Goal: Navigation & Orientation: Find specific page/section

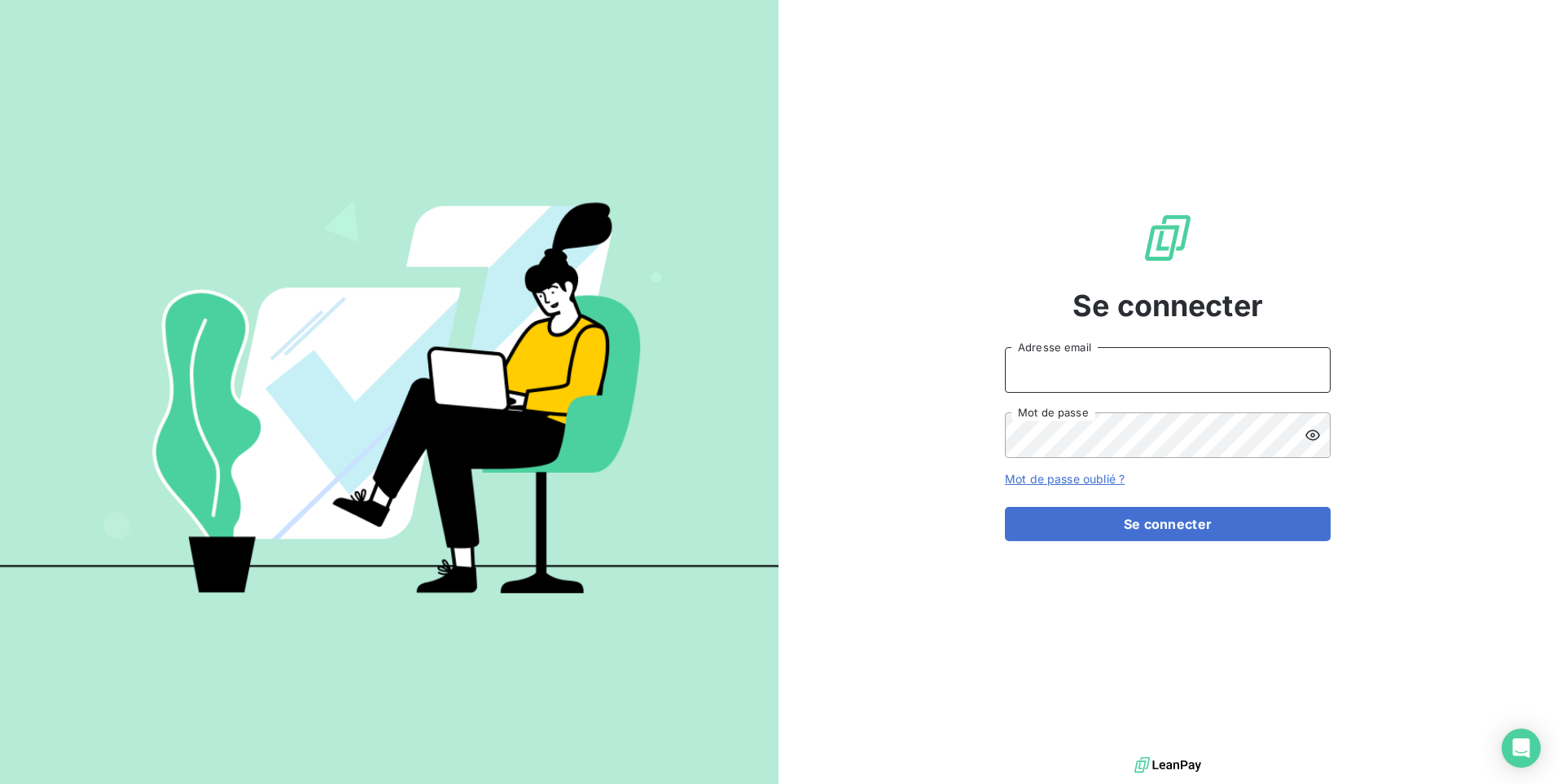
type input "[EMAIL_ADDRESS][DOMAIN_NAME]"
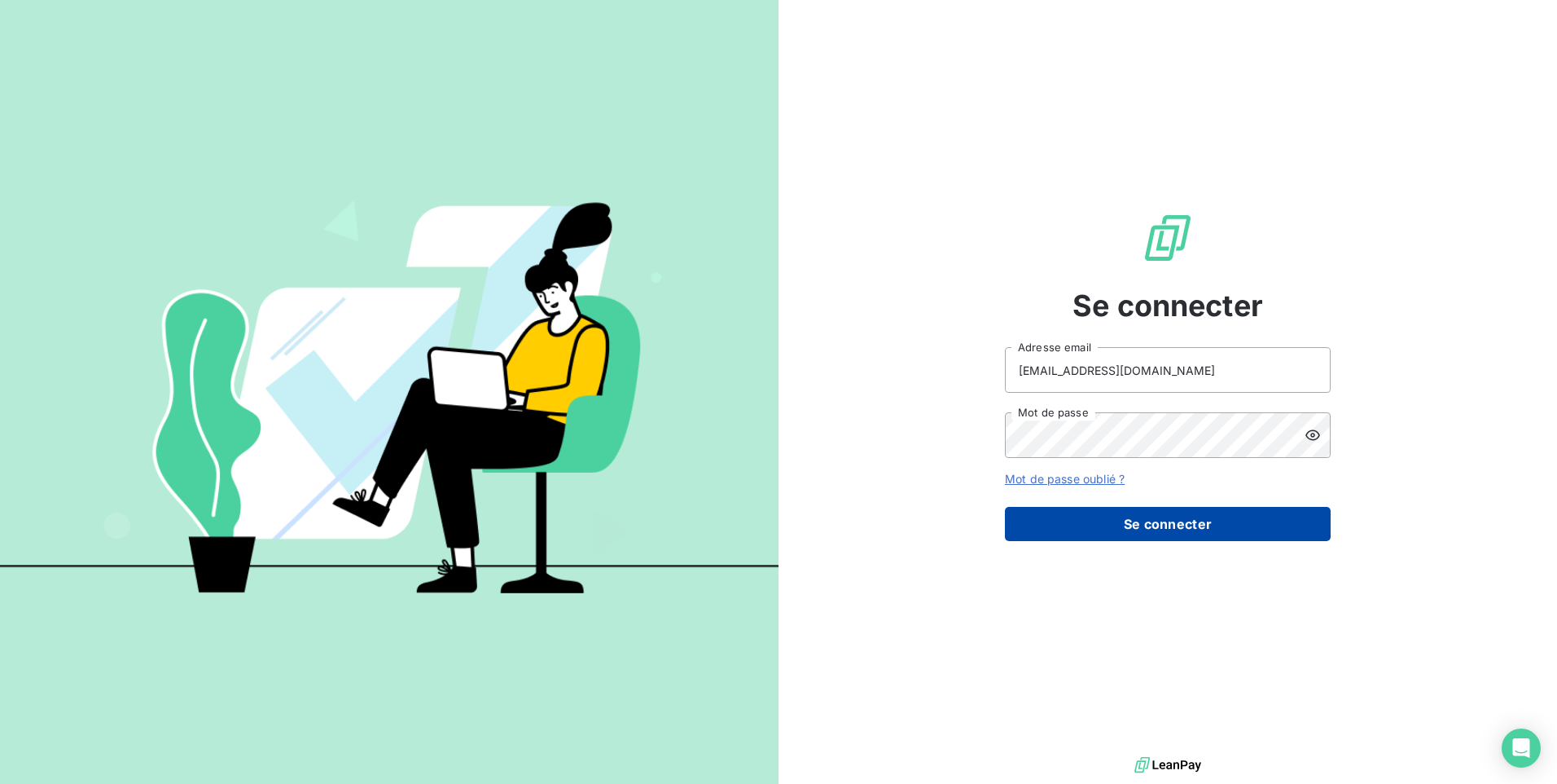
drag, startPoint x: 1159, startPoint y: 527, endPoint x: 1138, endPoint y: 513, distance: 25.2
click at [1154, 523] on button "Se connecter" at bounding box center [1167, 524] width 326 height 34
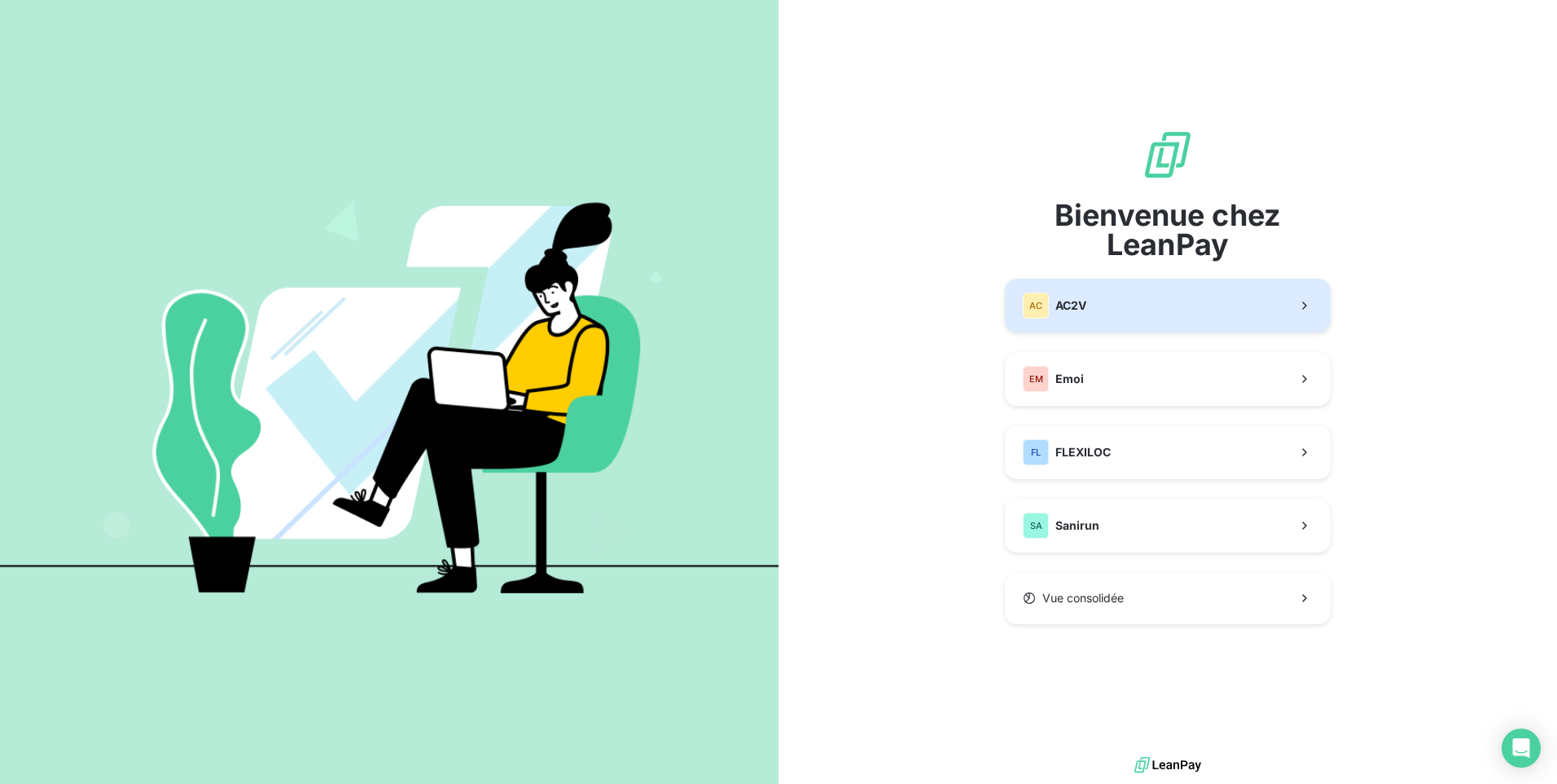
click at [1122, 316] on button "AC AC2V" at bounding box center [1167, 305] width 326 height 54
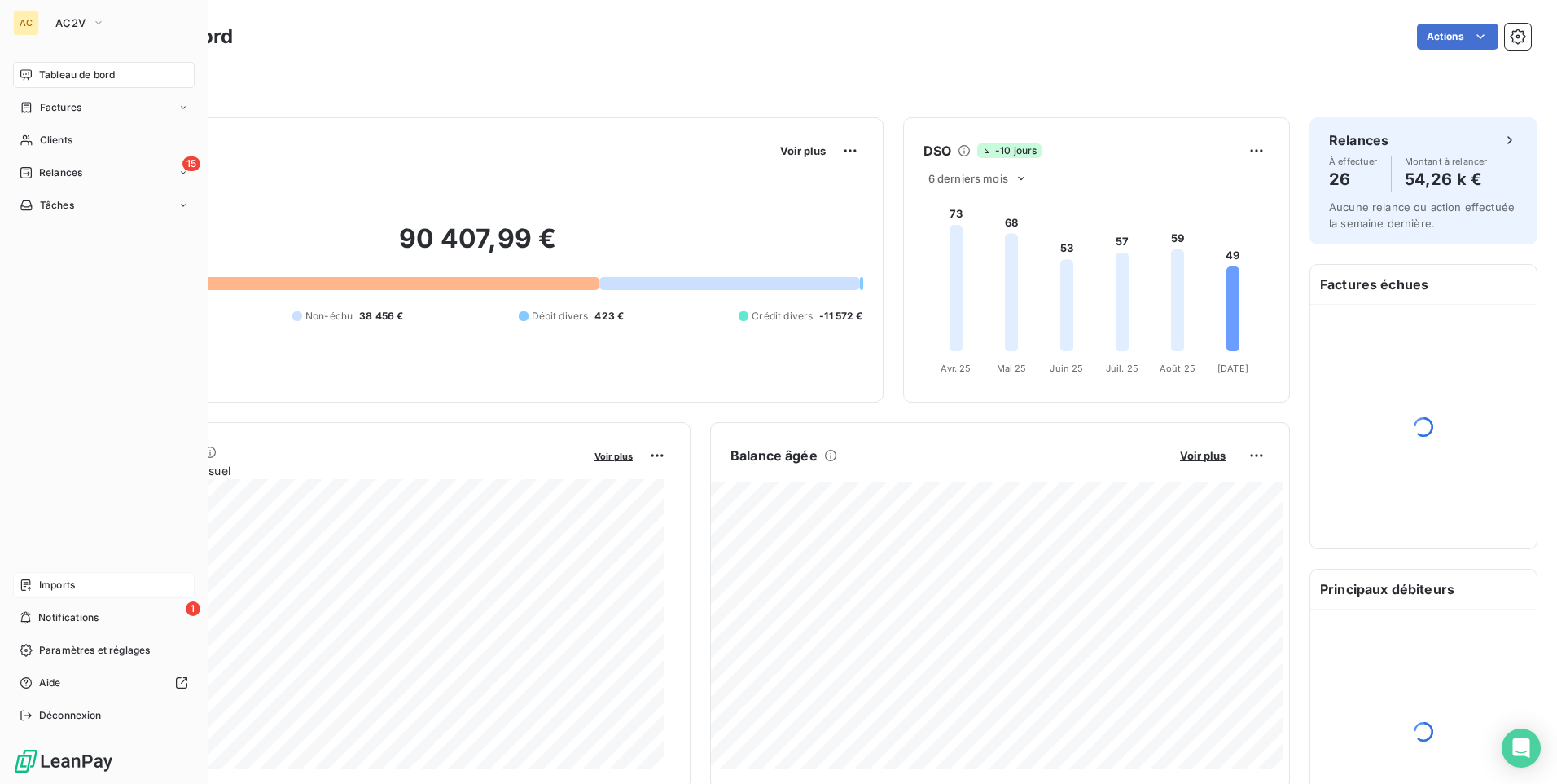
click at [72, 589] on span "Imports" at bounding box center [57, 584] width 36 height 14
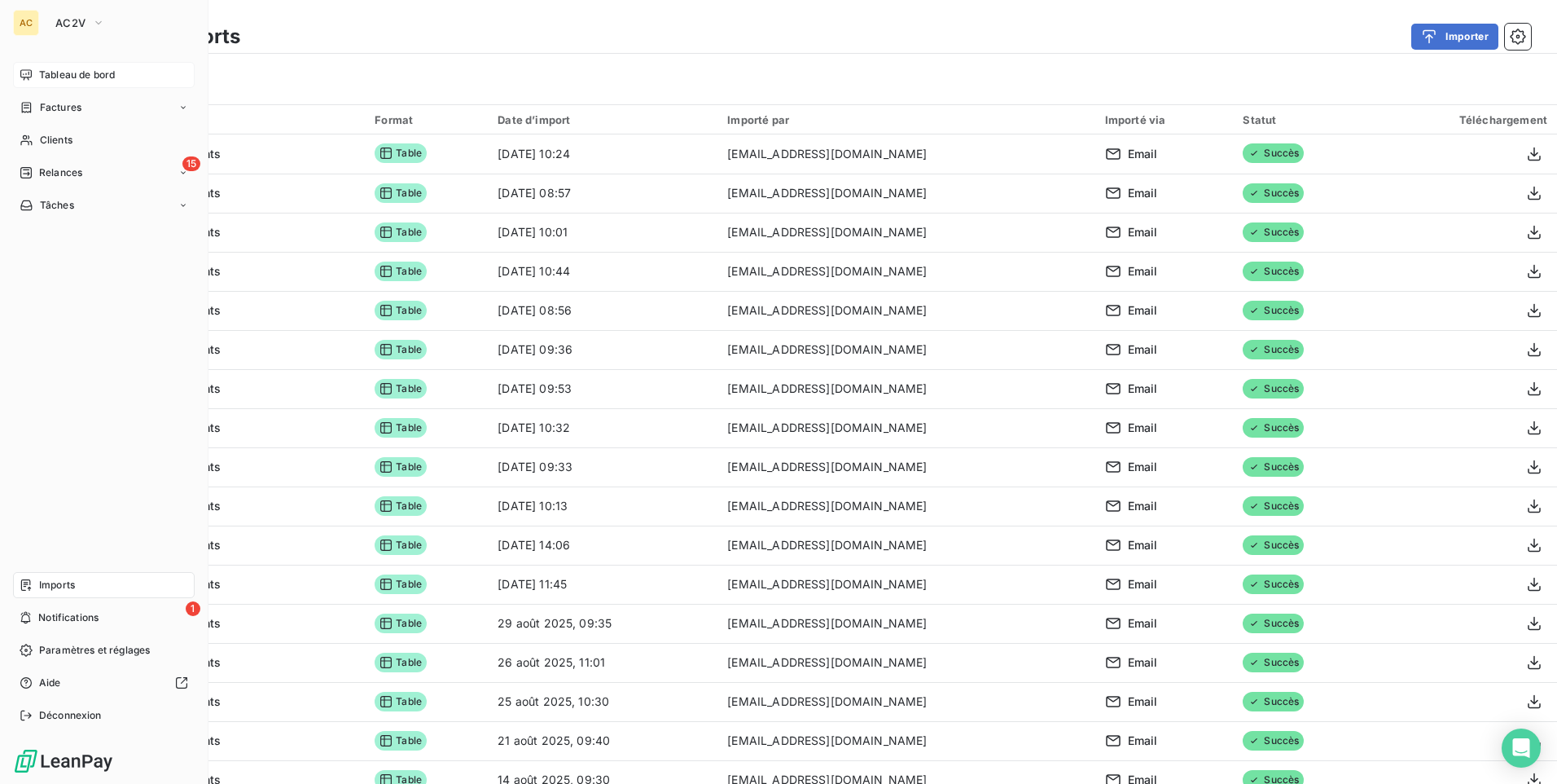
click at [92, 81] on span "Tableau de bord" at bounding box center [77, 74] width 76 height 14
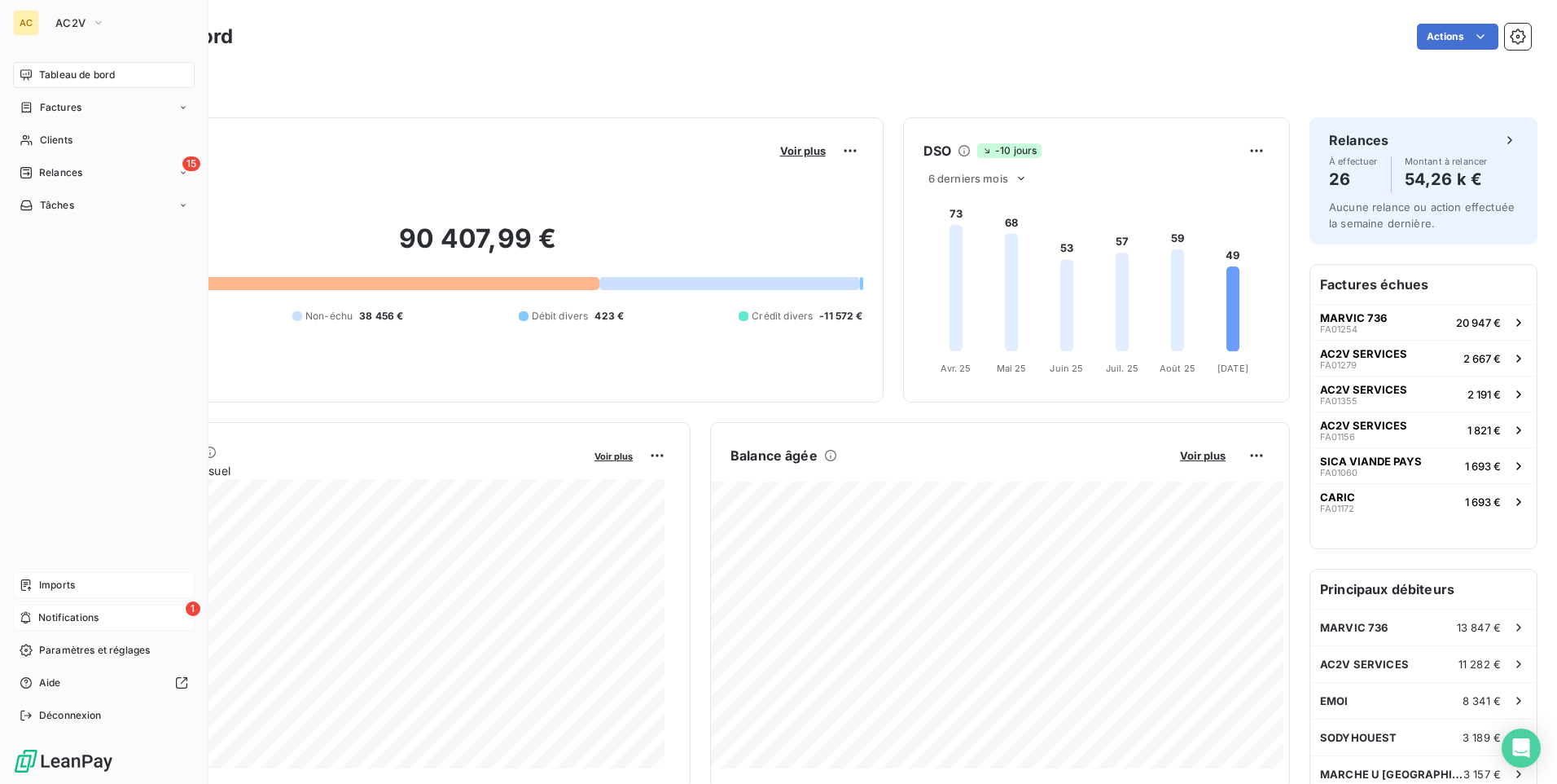
click at [52, 617] on span "Notifications" at bounding box center [68, 617] width 60 height 14
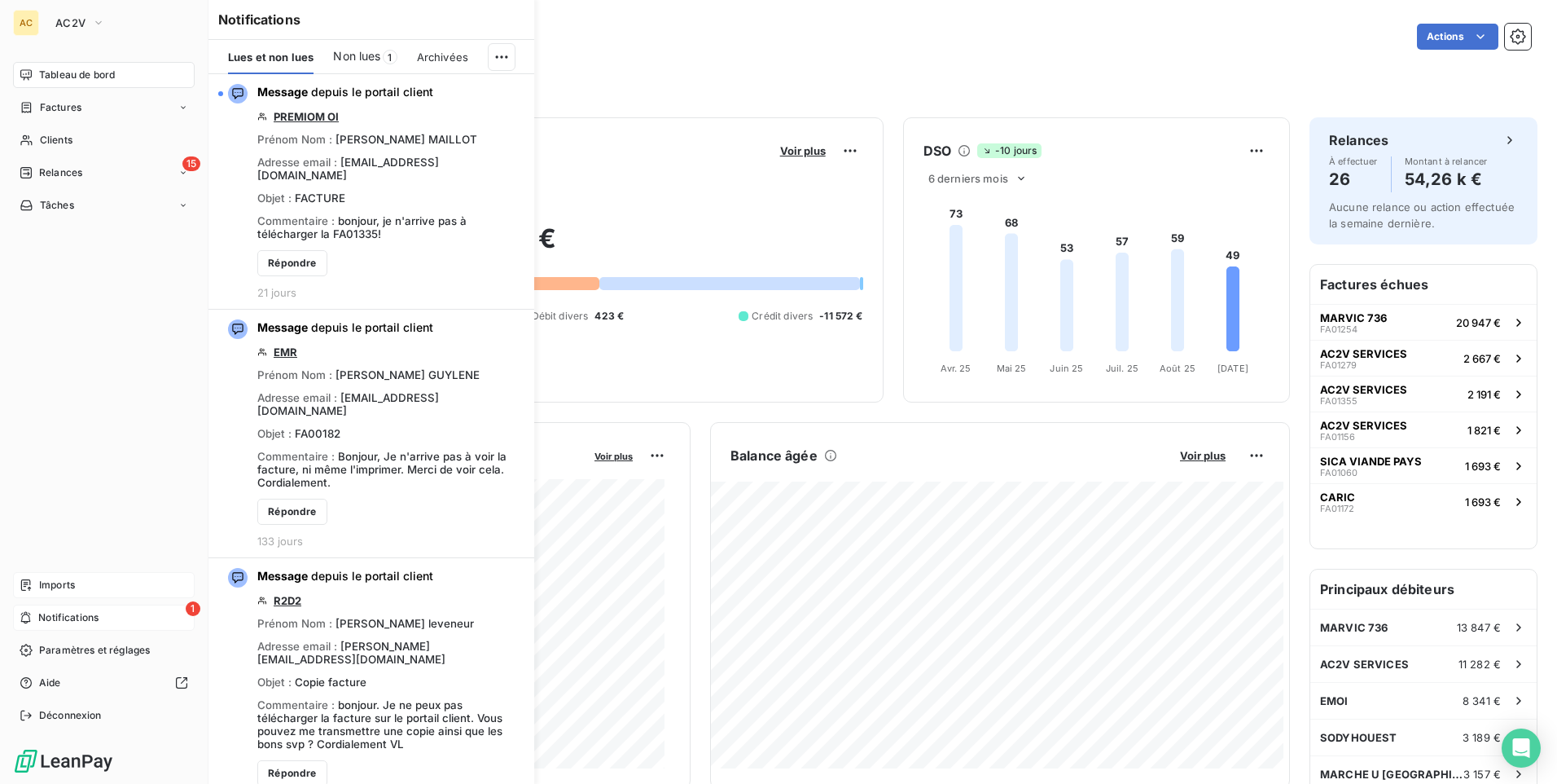
click at [84, 616] on span "Notifications" at bounding box center [68, 617] width 60 height 14
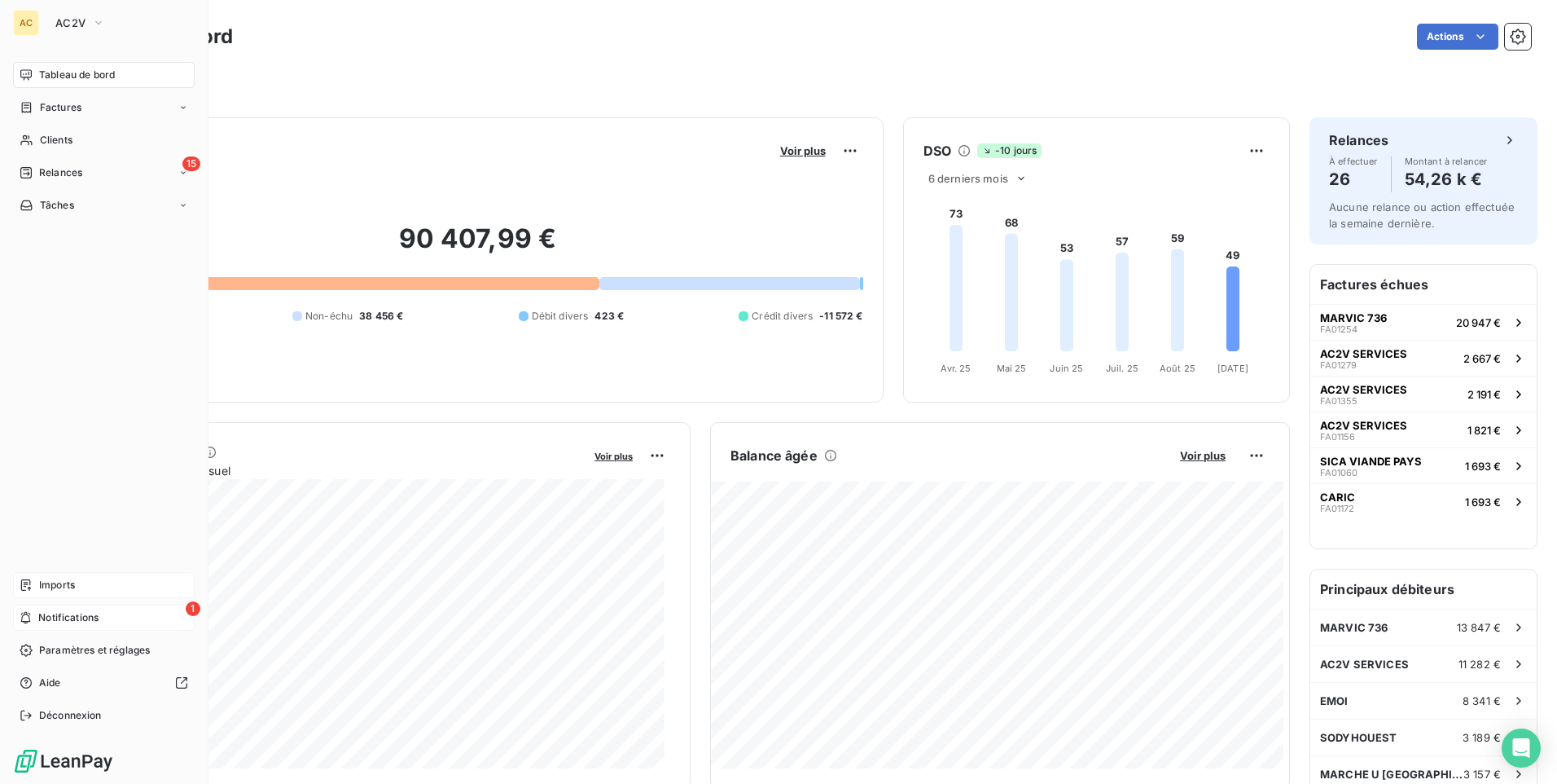
click at [84, 616] on span "Notifications" at bounding box center [68, 617] width 60 height 14
click at [65, 27] on span "AC2V" at bounding box center [70, 22] width 30 height 13
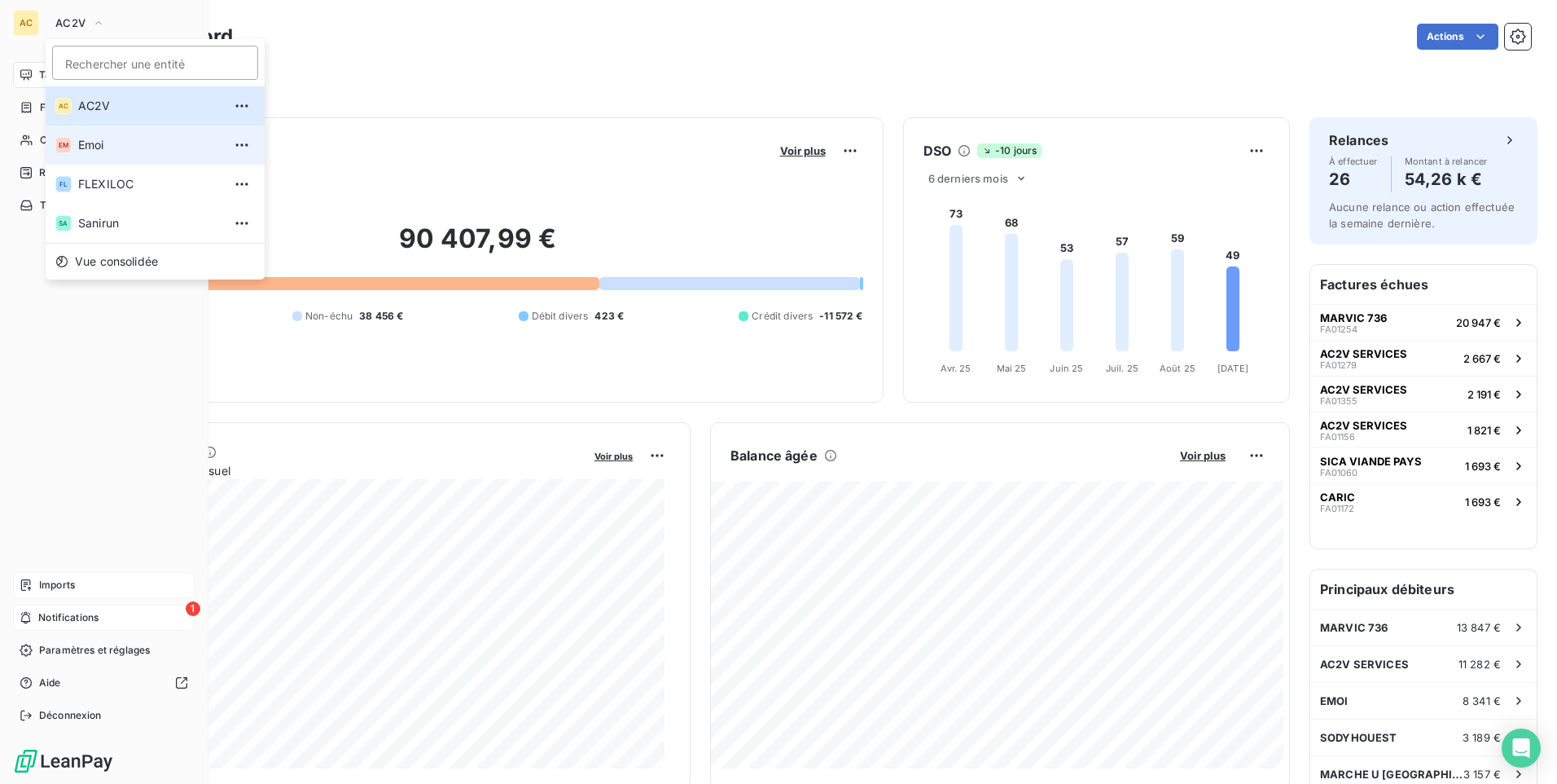
click at [104, 148] on span "Emoi" at bounding box center [150, 145] width 144 height 16
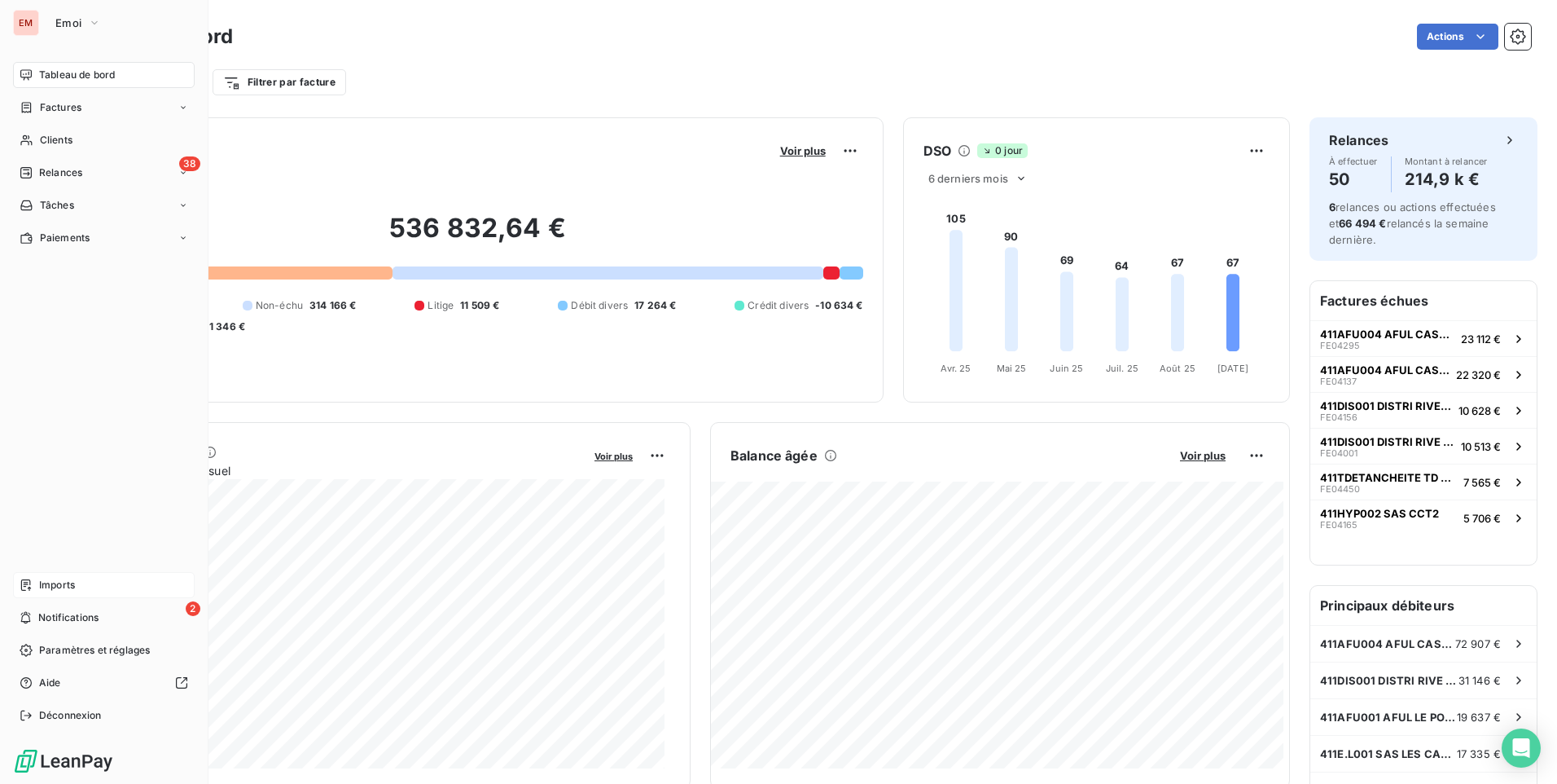
click at [53, 582] on span "Imports" at bounding box center [57, 584] width 36 height 14
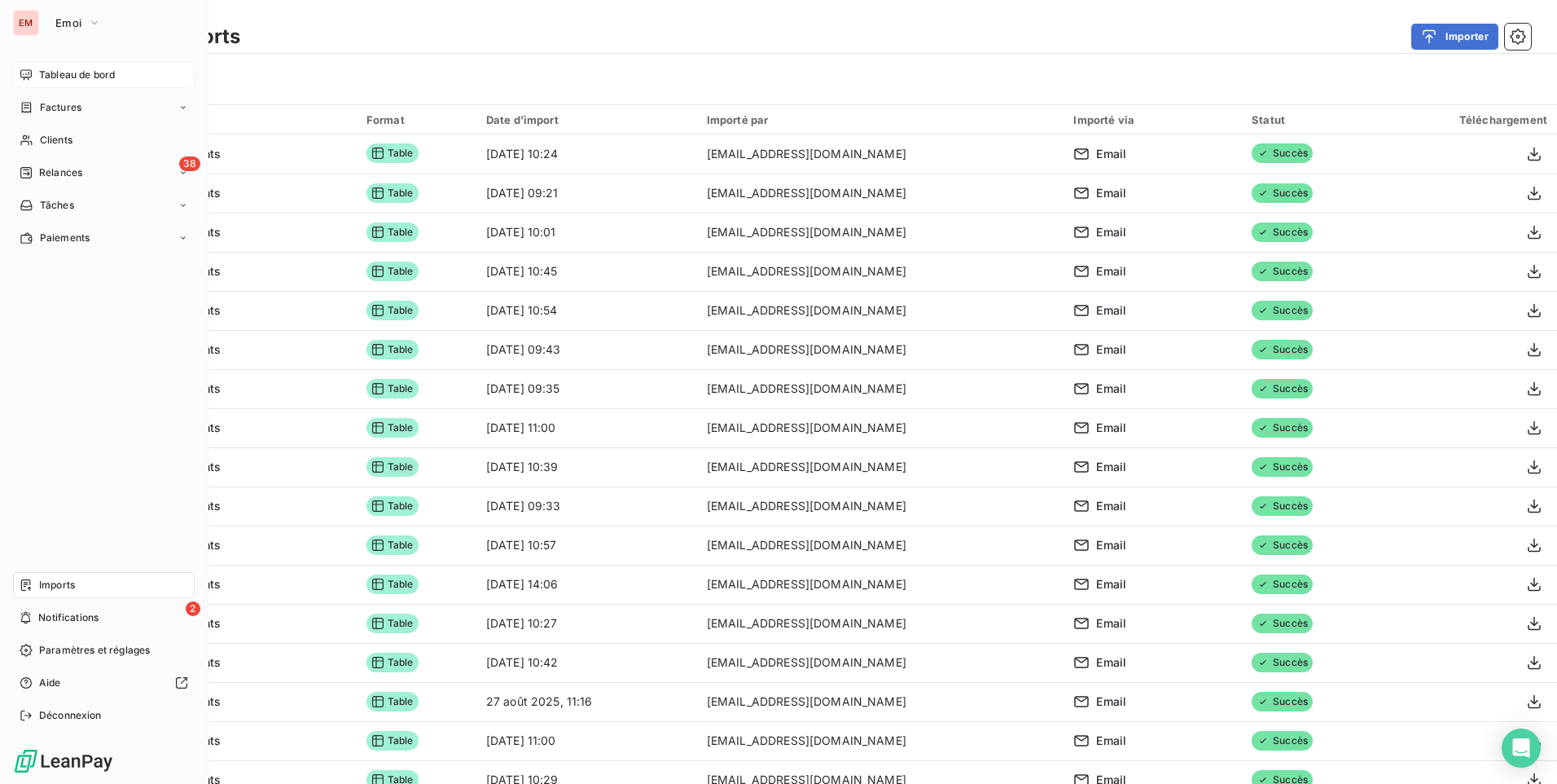
click at [78, 80] on span "Tableau de bord" at bounding box center [77, 74] width 76 height 14
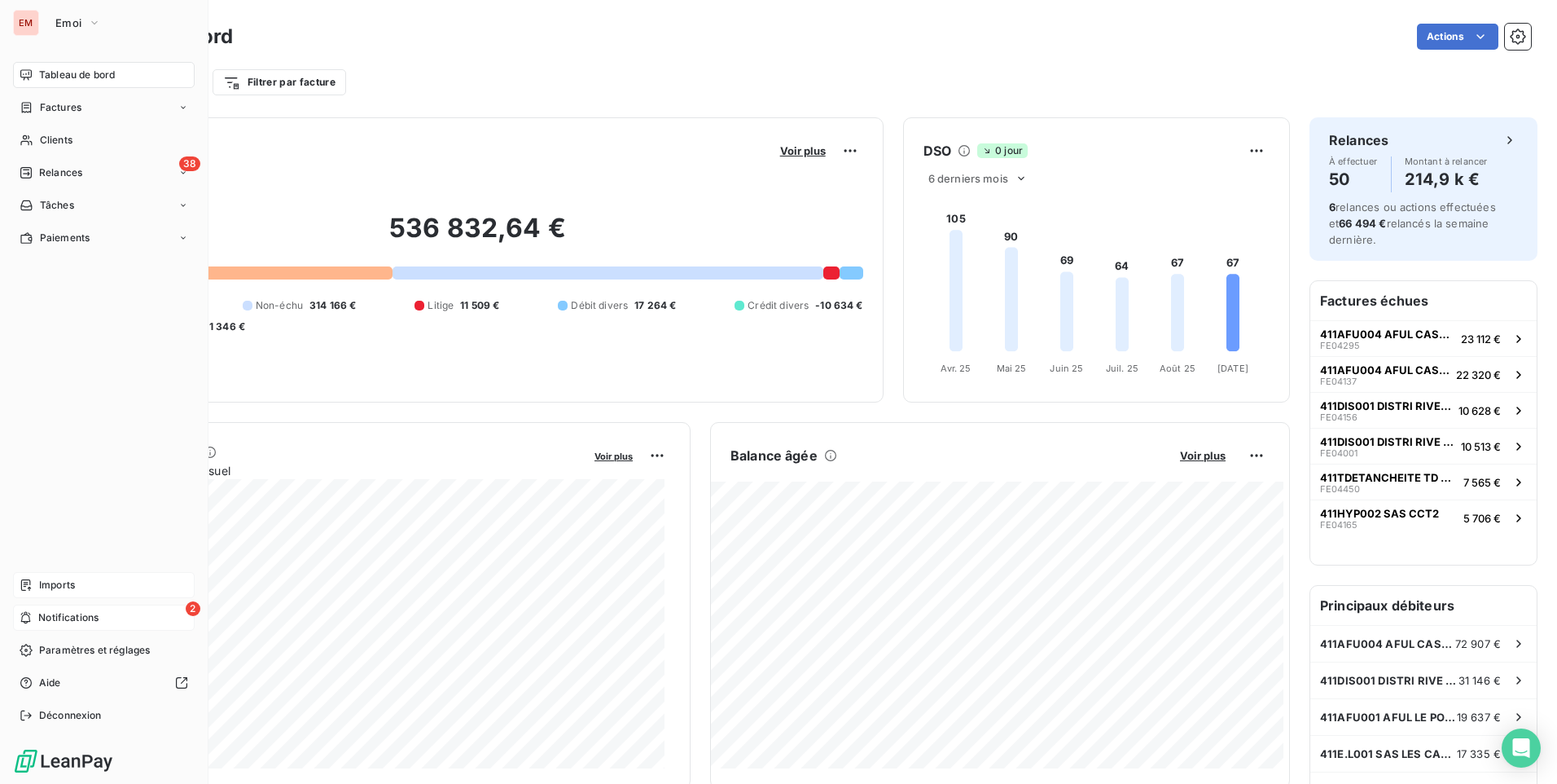
click at [79, 615] on span "Notifications" at bounding box center [68, 617] width 60 height 14
click at [24, 181] on div "38 Relances" at bounding box center [103, 173] width 182 height 26
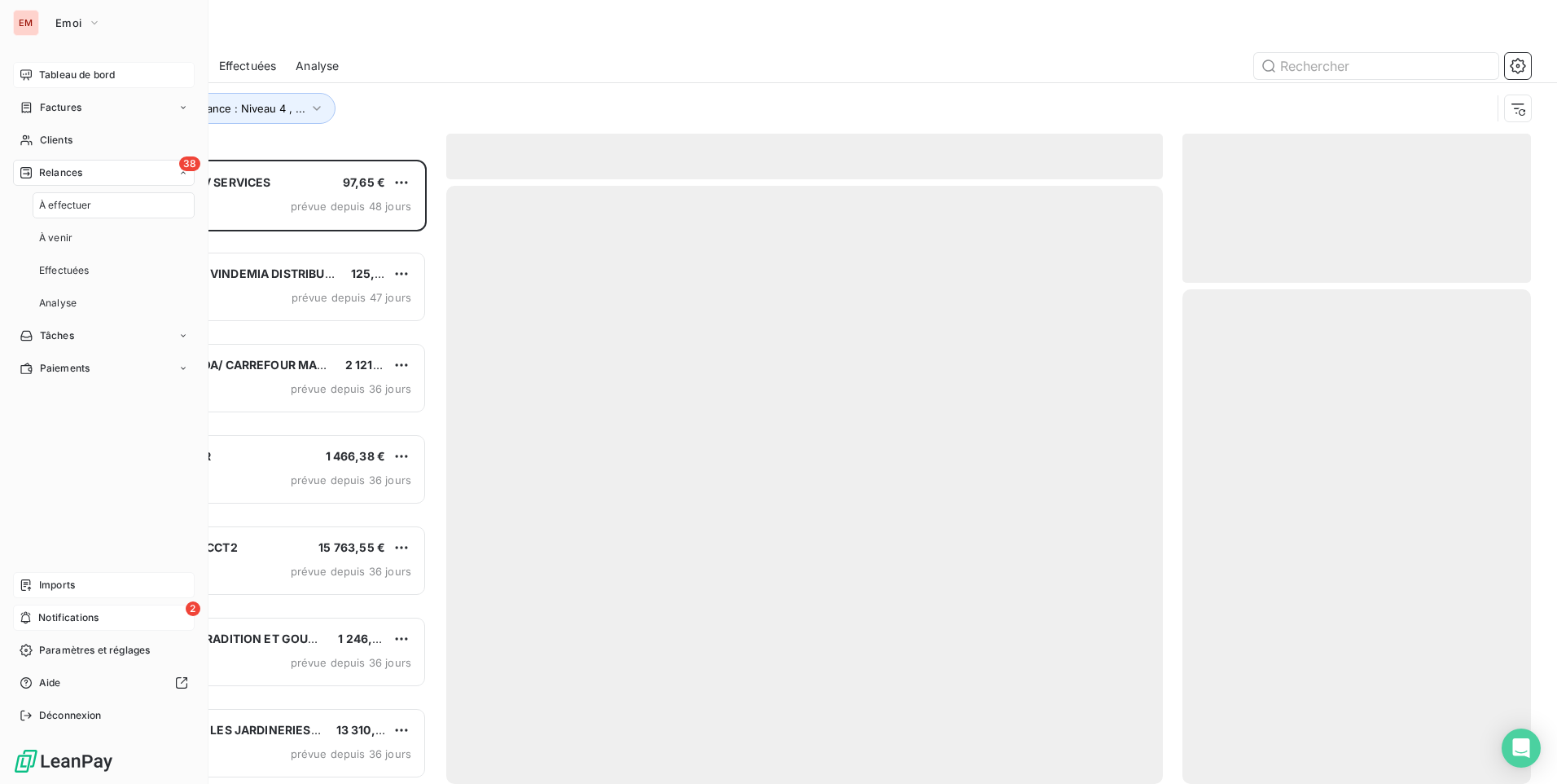
scroll to position [611, 337]
click at [83, 177] on div "38 Relances" at bounding box center [103, 173] width 182 height 26
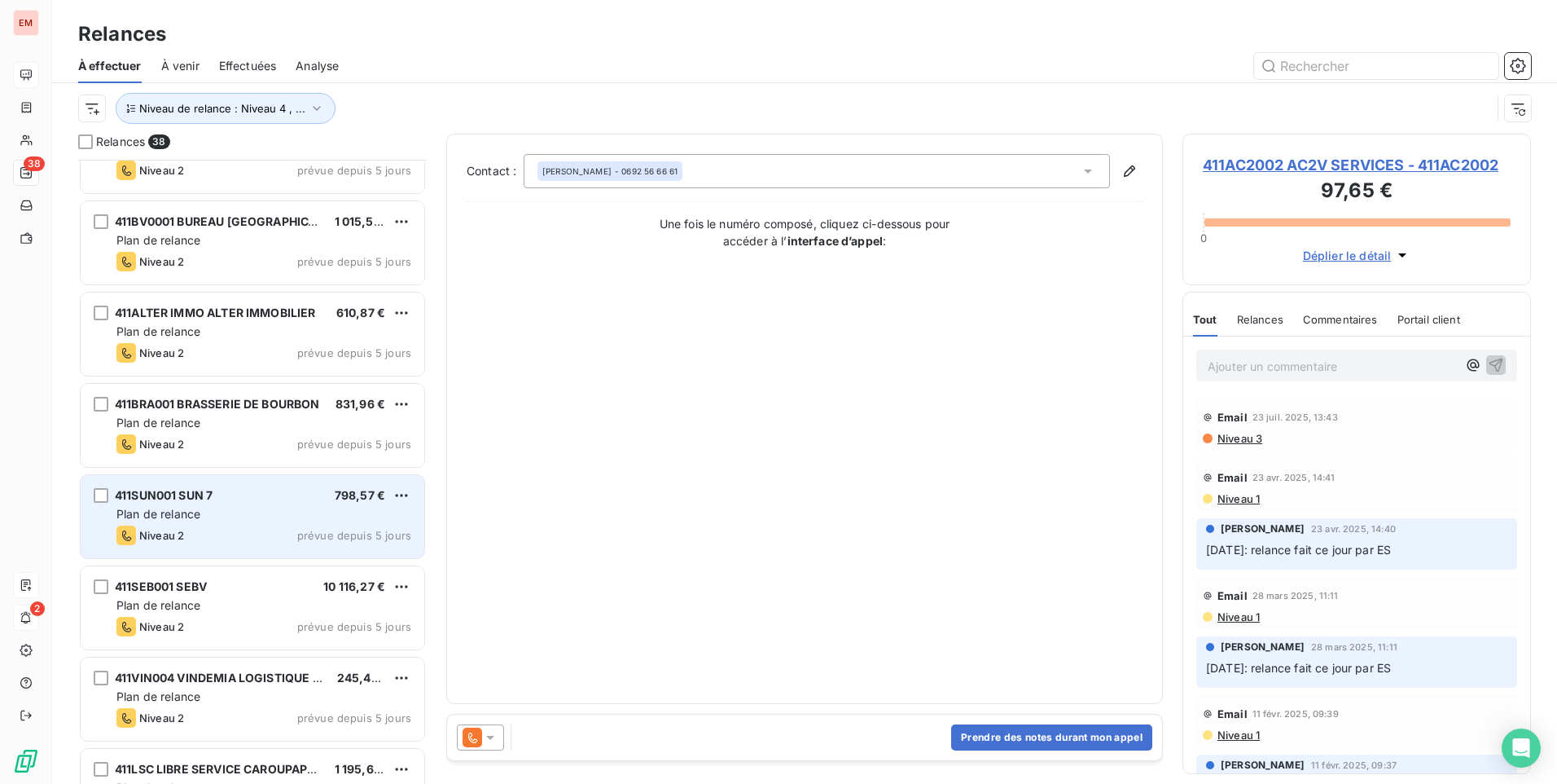
scroll to position [2843, 0]
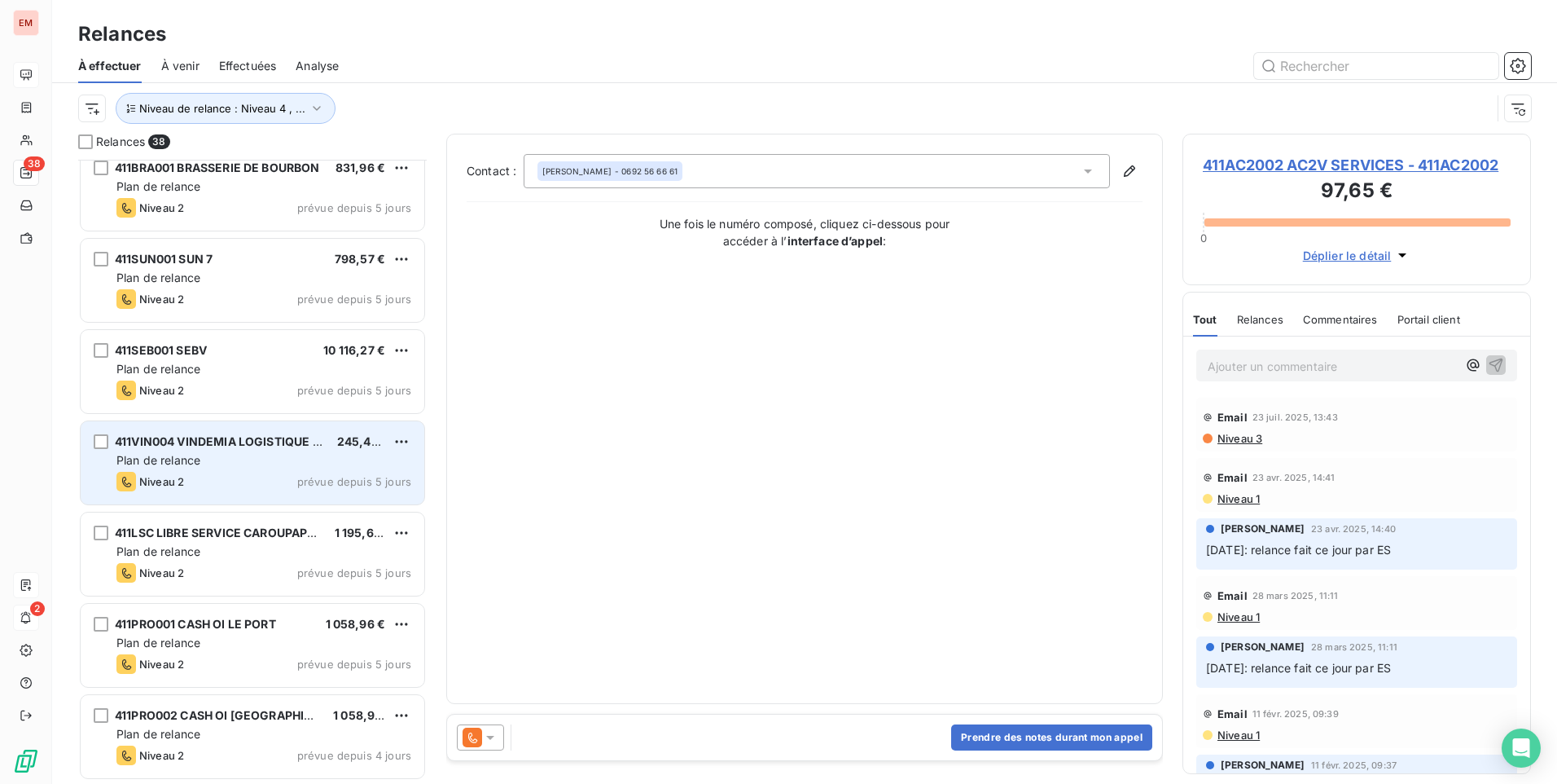
click at [209, 456] on div "Plan de relance" at bounding box center [264, 460] width 295 height 16
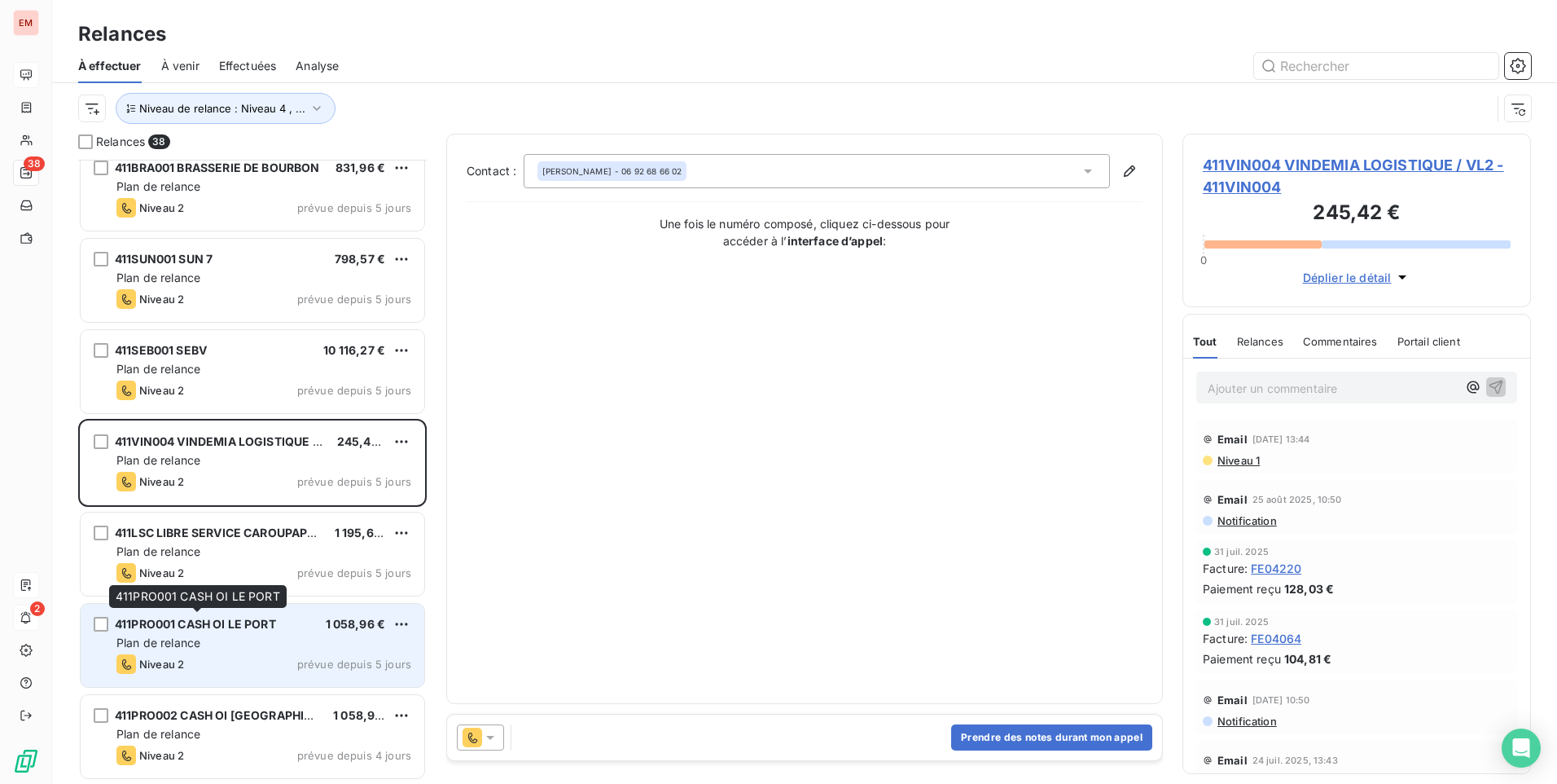
click at [176, 632] on div "411PRO001 CASH OI LE PORT" at bounding box center [195, 623] width 162 height 16
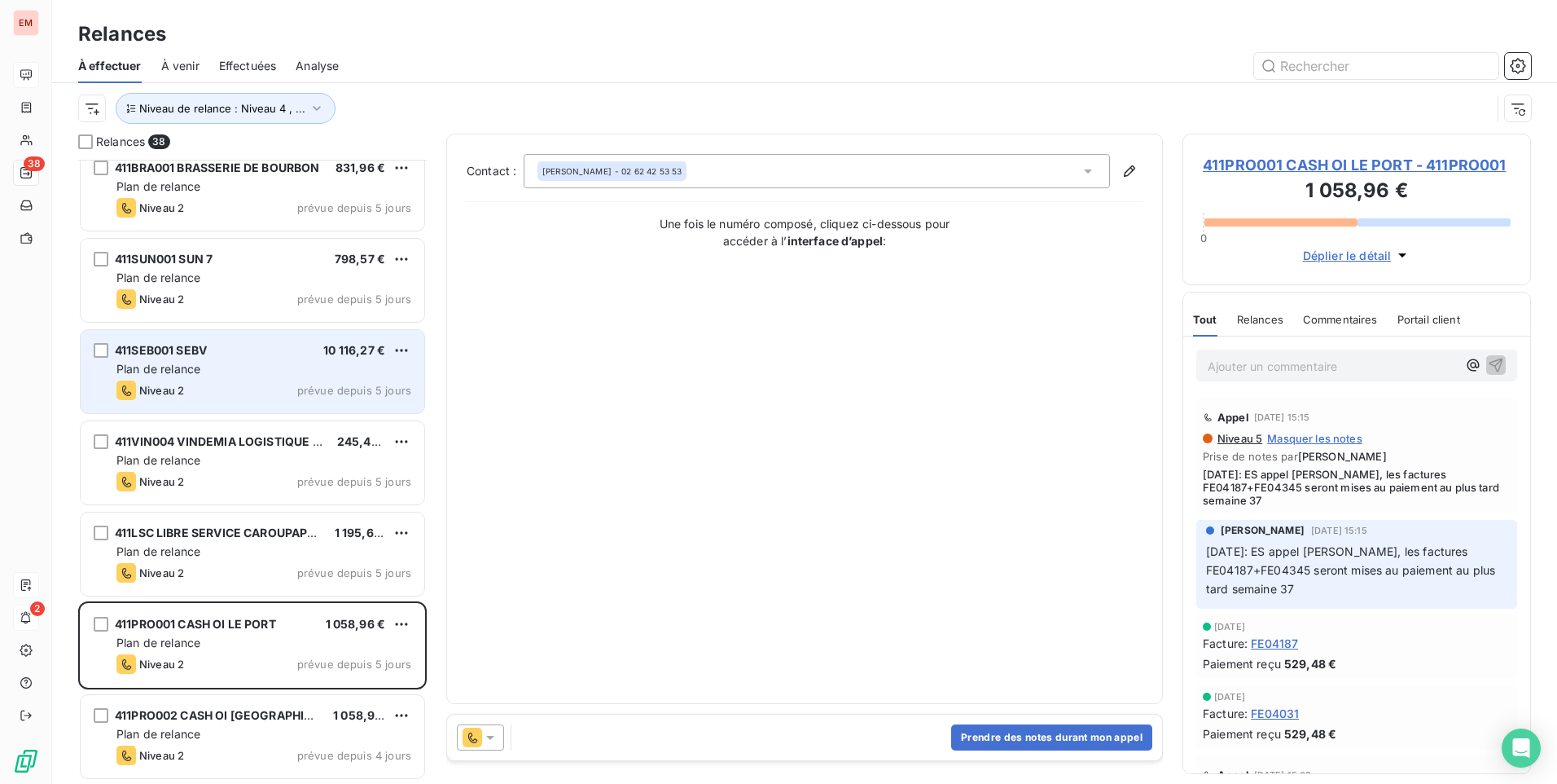
click at [227, 371] on div "Plan de relance" at bounding box center [264, 369] width 295 height 16
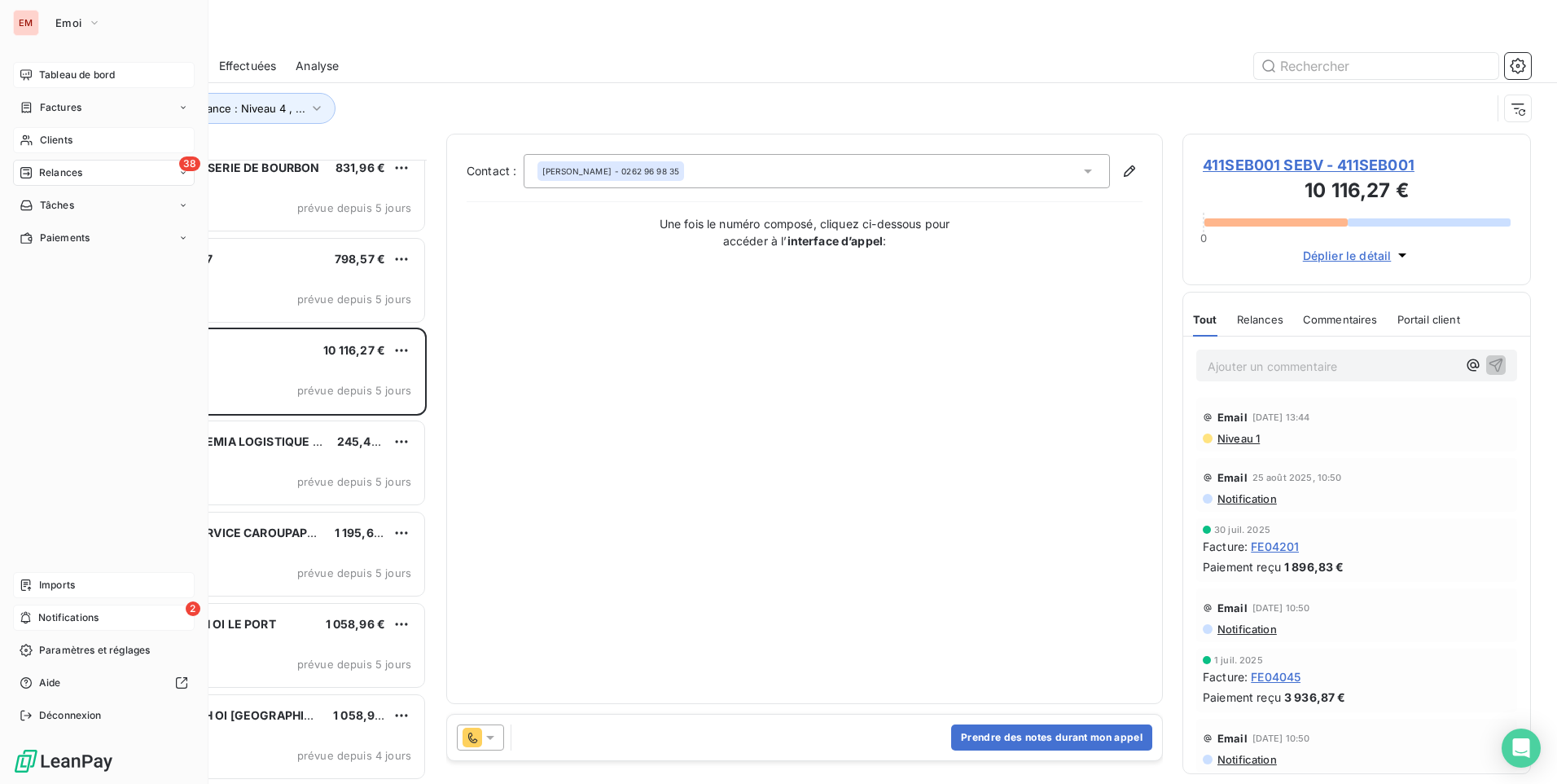
click at [67, 142] on span "Clients" at bounding box center [56, 140] width 33 height 14
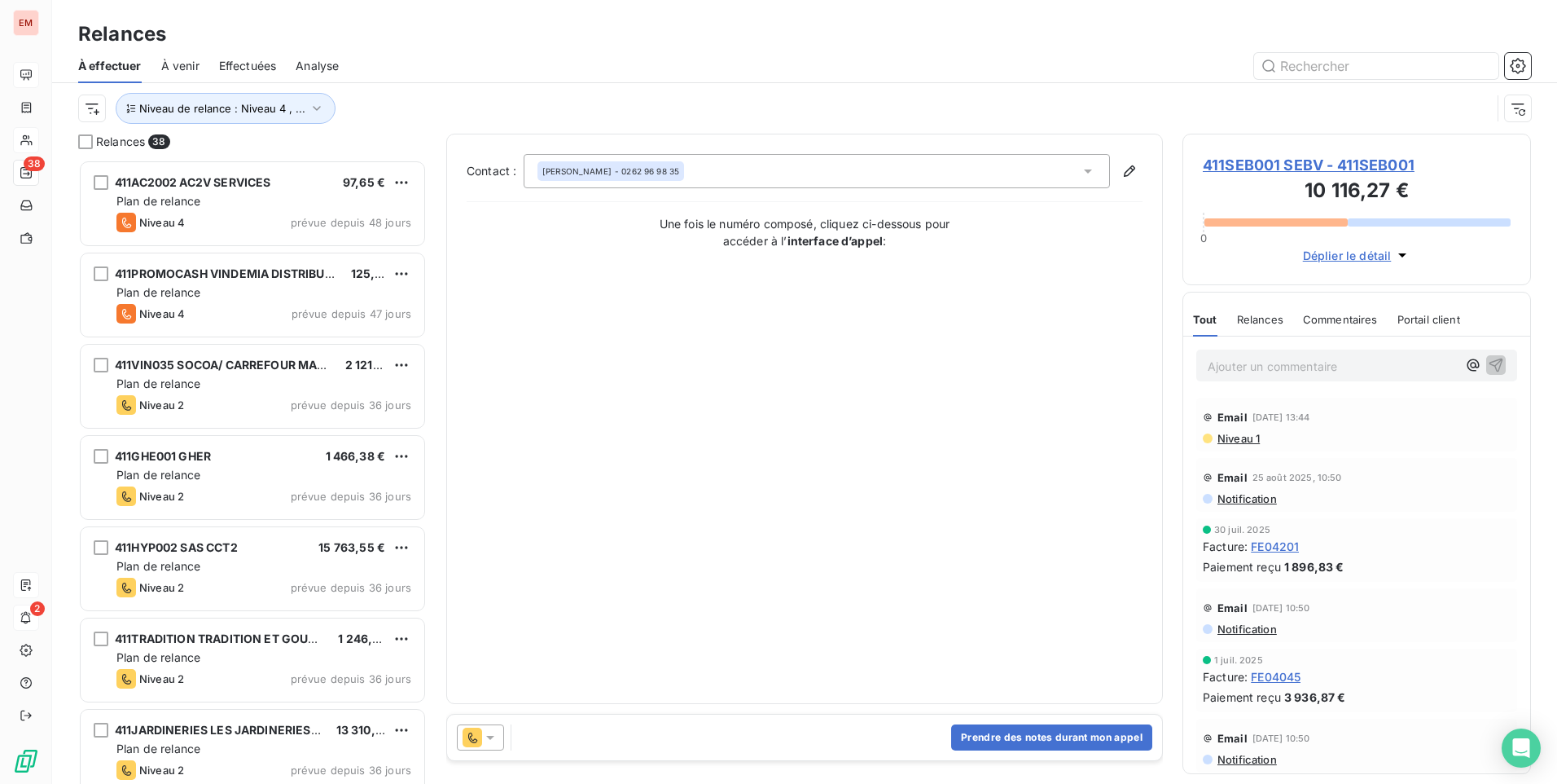
scroll to position [611, 337]
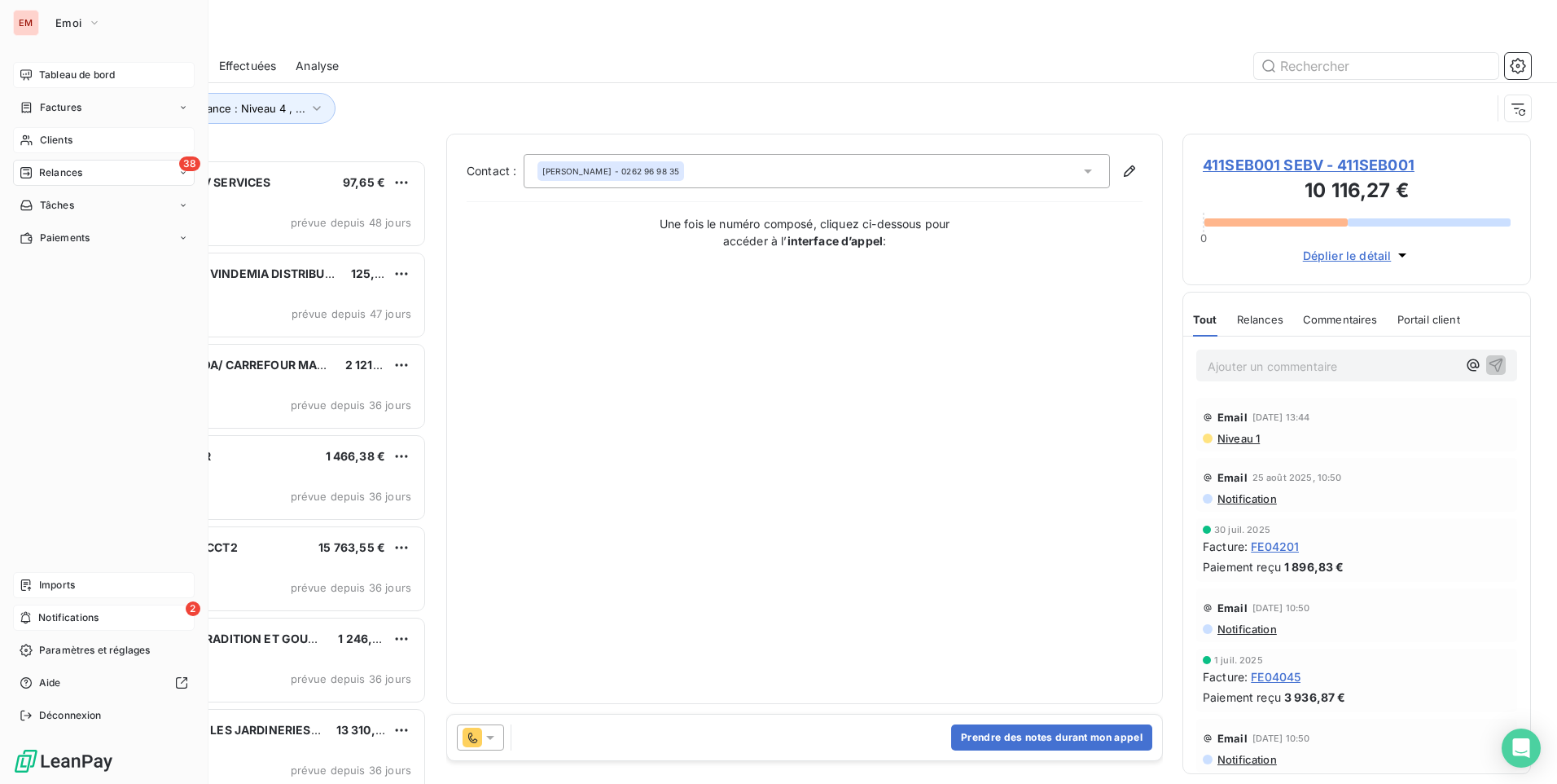
click at [85, 74] on span "Tableau de bord" at bounding box center [77, 74] width 76 height 14
